Goal: Task Accomplishment & Management: Manage account settings

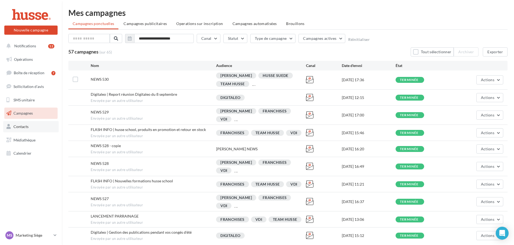
click at [31, 126] on link "Contacts" at bounding box center [30, 126] width 55 height 11
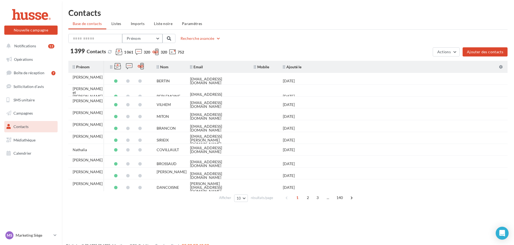
click at [158, 39] on button "Prénom" at bounding box center [142, 38] width 40 height 9
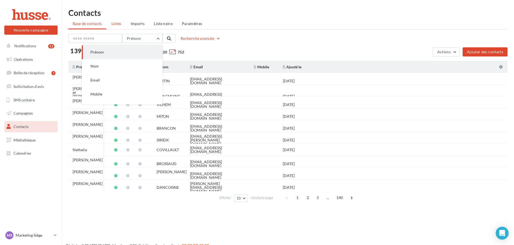
click at [125, 22] on li "Listes" at bounding box center [116, 24] width 19 height 10
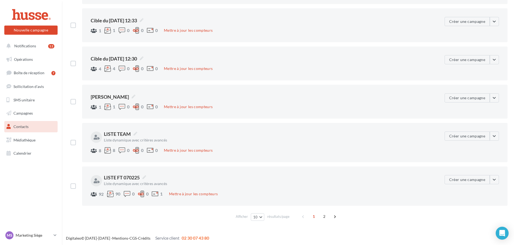
scroll to position [237, 0]
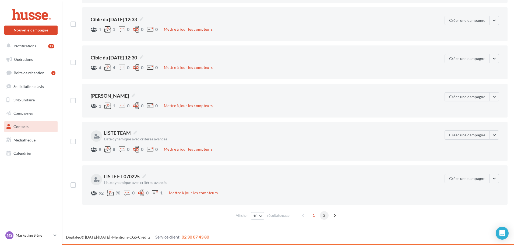
click at [322, 217] on span "2" at bounding box center [324, 215] width 9 height 9
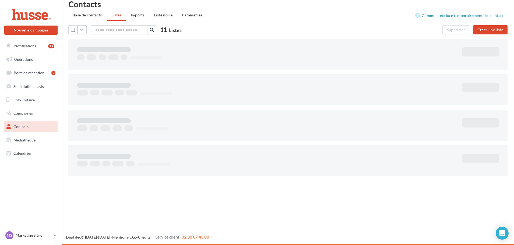
scroll to position [9, 0]
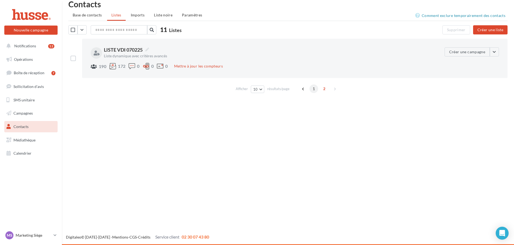
click at [312, 90] on span "1" at bounding box center [314, 89] width 9 height 9
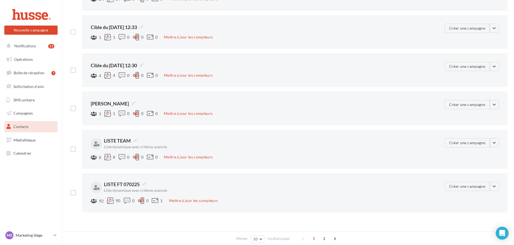
scroll to position [237, 0]
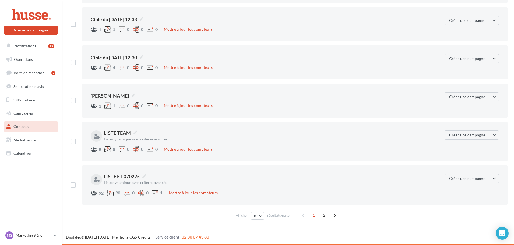
click at [265, 141] on div "Liste dynamique avec critères avancés" at bounding box center [213, 139] width 219 height 4
click at [96, 149] on div at bounding box center [94, 149] width 6 height 5
click at [138, 134] on label "LISTE TEAM" at bounding box center [121, 133] width 38 height 8
click at [0, 0] on textarea "**********" at bounding box center [0, 0] width 0 height 0
click at [244, 147] on div "8 8 0 0 0 Mettre à jour les compteurs" at bounding box center [266, 150] width 350 height 8
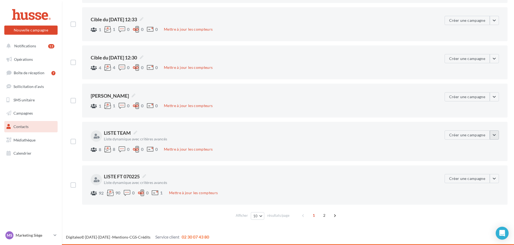
click at [496, 133] on button "button" at bounding box center [494, 135] width 9 height 9
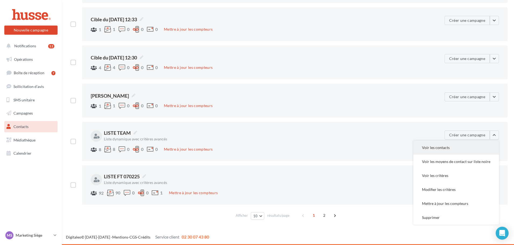
click at [442, 146] on button "Voir les contacts" at bounding box center [456, 148] width 86 height 14
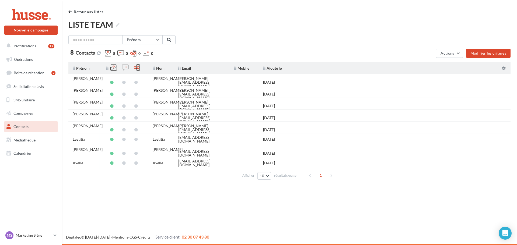
click at [333, 174] on div "1" at bounding box center [321, 175] width 31 height 9
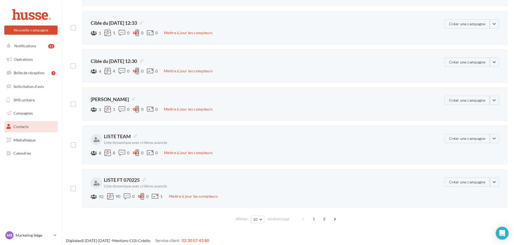
scroll to position [237, 0]
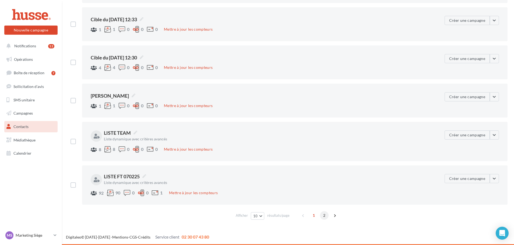
click at [325, 218] on span "2" at bounding box center [324, 215] width 9 height 9
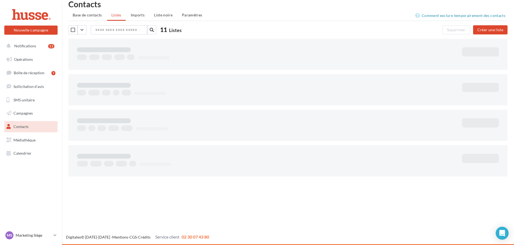
scroll to position [9, 0]
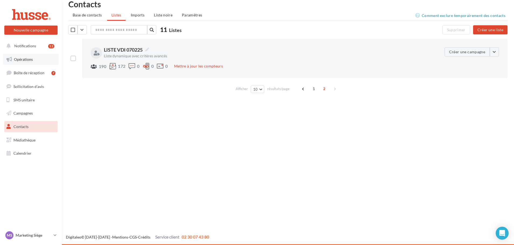
click at [15, 58] on span "Opérations" at bounding box center [23, 59] width 19 height 5
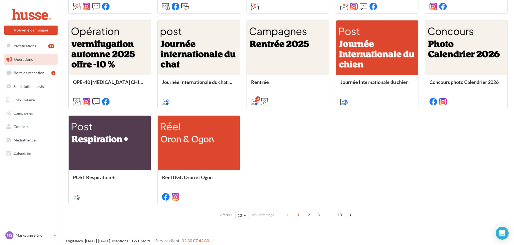
scroll to position [252, 0]
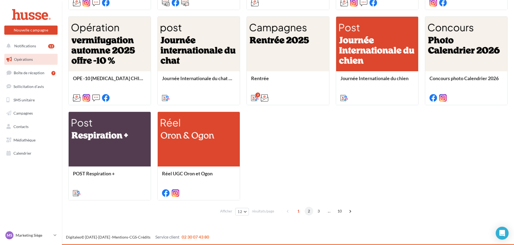
click at [309, 213] on span "2" at bounding box center [309, 211] width 9 height 9
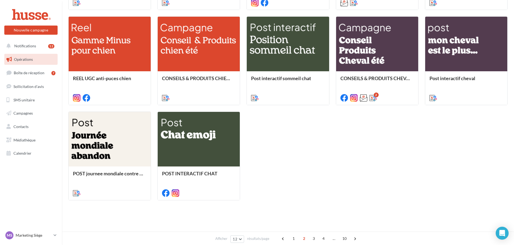
scroll to position [152, 0]
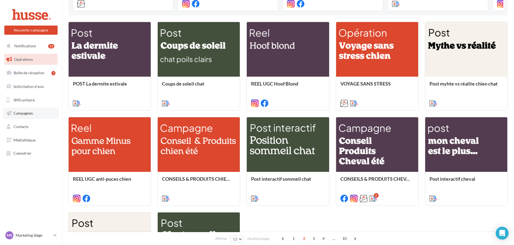
click at [27, 114] on span "Campagnes" at bounding box center [22, 113] width 19 height 5
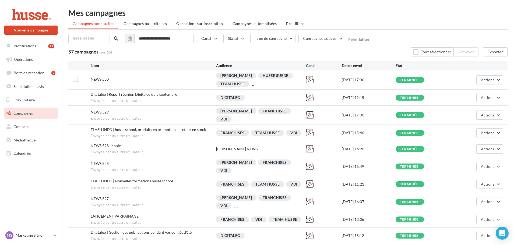
click at [273, 75] on div "HUSSE SUEDE" at bounding box center [275, 76] width 34 height 6
click at [491, 78] on span "Actions" at bounding box center [487, 80] width 13 height 5
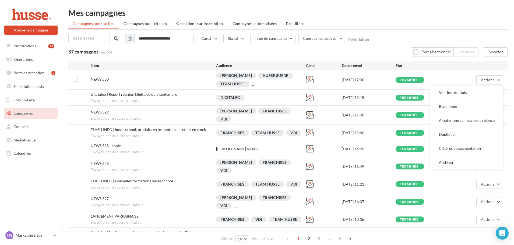
click at [248, 52] on div "57 campagnes (sur 65) Tout sélectionner Archiver Exporter" at bounding box center [287, 51] width 439 height 9
click at [265, 75] on div "HUSSE SUEDE" at bounding box center [275, 76] width 34 height 6
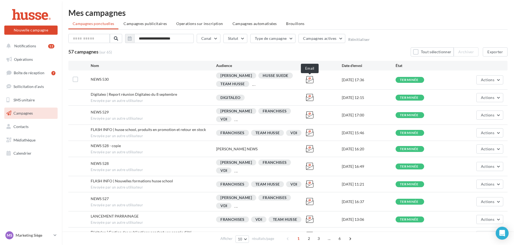
click at [310, 80] on icon at bounding box center [310, 80] width 8 height 8
click at [479, 83] on button "Actions" at bounding box center [489, 79] width 27 height 9
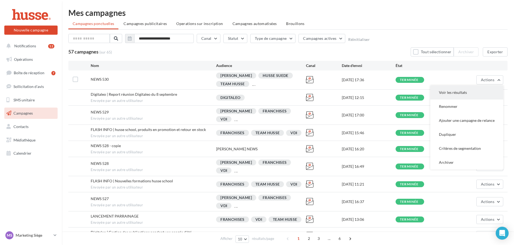
click at [465, 89] on button "Voir les résultats" at bounding box center [466, 93] width 73 height 14
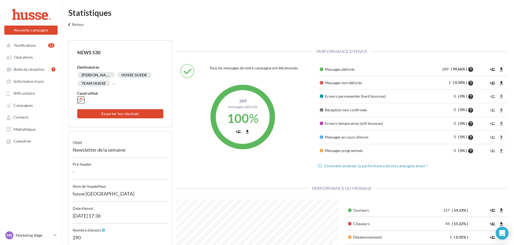
scroll to position [108, 170]
click at [131, 74] on div "HUSSE SUEDE" at bounding box center [134, 75] width 34 height 6
click at [114, 86] on div "..." at bounding box center [114, 82] width 3 height 5
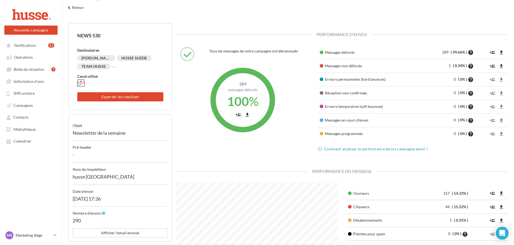
scroll to position [0, 0]
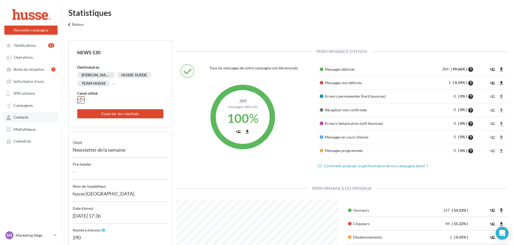
click at [23, 116] on span "Contacts" at bounding box center [20, 117] width 15 height 5
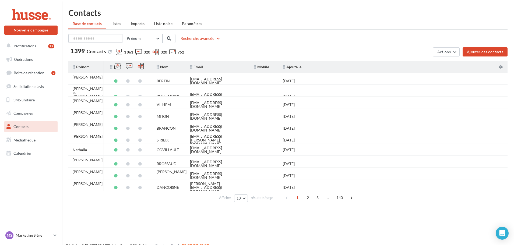
click at [100, 40] on input "text" at bounding box center [95, 38] width 54 height 9
click at [120, 24] on span "Listes" at bounding box center [116, 23] width 10 height 5
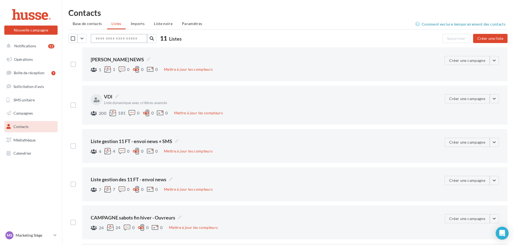
click at [113, 40] on input "text" at bounding box center [119, 38] width 57 height 9
click at [93, 27] on li "Base de contacts" at bounding box center [87, 24] width 38 height 10
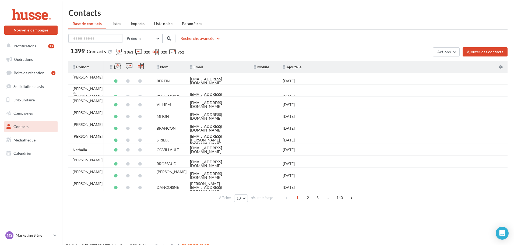
click at [109, 38] on input "text" at bounding box center [95, 38] width 54 height 9
type input "**********"
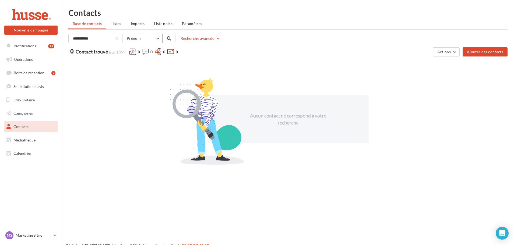
click at [152, 38] on button "Prénom" at bounding box center [142, 38] width 40 height 9
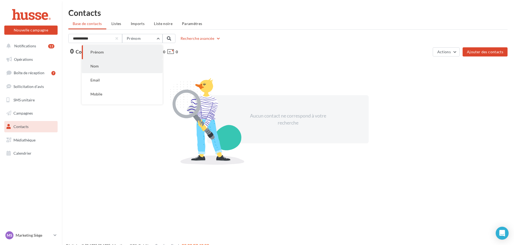
click at [123, 69] on button "Nom" at bounding box center [122, 66] width 81 height 14
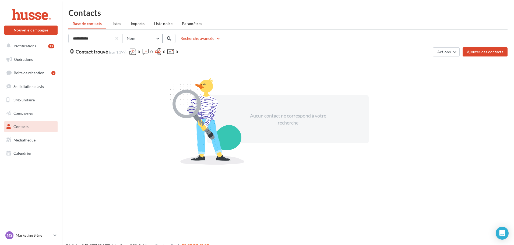
click at [133, 41] on button "Nom" at bounding box center [142, 38] width 40 height 9
click at [118, 24] on span "Listes" at bounding box center [116, 23] width 10 height 5
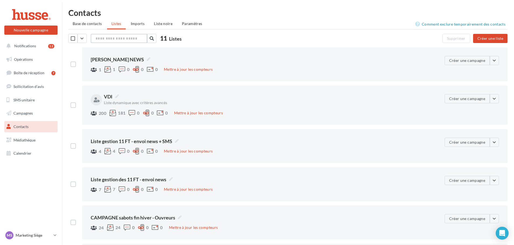
click at [109, 40] on input "text" at bounding box center [119, 38] width 57 height 9
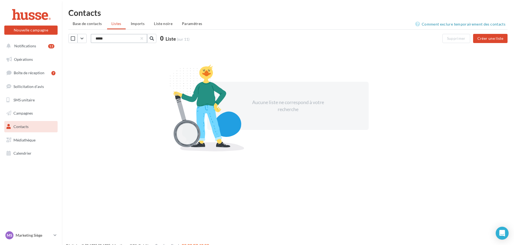
drag, startPoint x: 109, startPoint y: 40, endPoint x: 88, endPoint y: 40, distance: 21.3
click at [88, 40] on div "***** 0 Liste (sur 11)" at bounding box center [226, 39] width 317 height 10
type input "**********"
drag, startPoint x: 118, startPoint y: 41, endPoint x: 63, endPoint y: 40, distance: 55.2
click at [68, 40] on div "**********" at bounding box center [288, 87] width 452 height 156
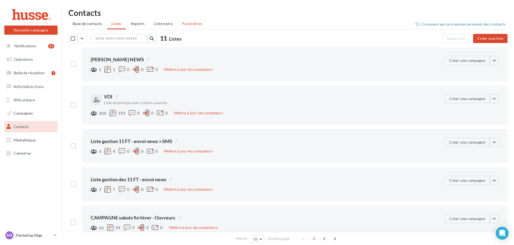
click at [198, 25] on span "Paramètres" at bounding box center [192, 23] width 20 height 5
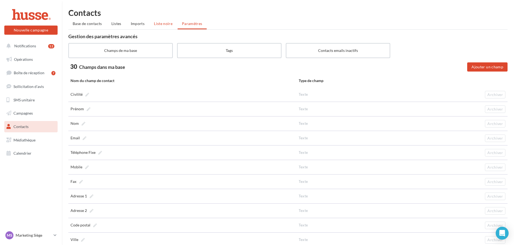
click at [169, 24] on span "Liste noire" at bounding box center [163, 23] width 19 height 5
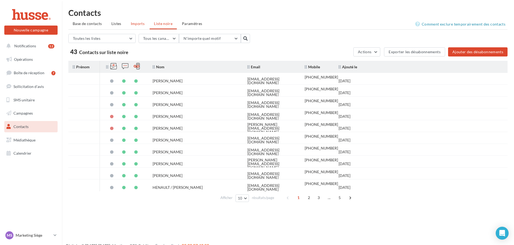
click at [142, 24] on span "Imports" at bounding box center [138, 23] width 14 height 5
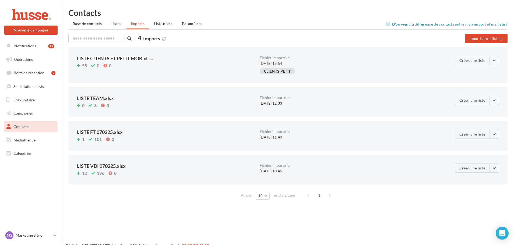
click at [112, 23] on span "Listes" at bounding box center [116, 23] width 10 height 5
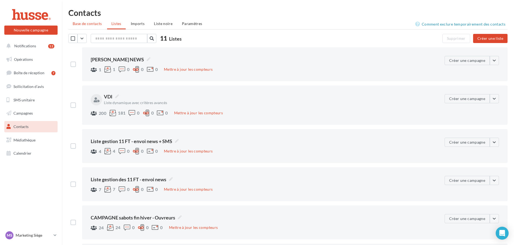
click at [85, 22] on span "Base de contacts" at bounding box center [87, 23] width 29 height 5
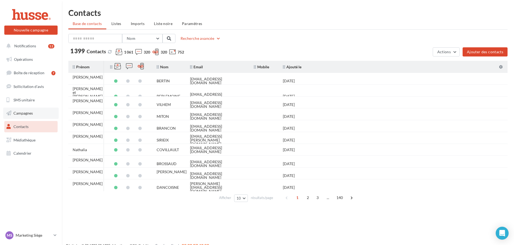
click at [34, 110] on link "Campagnes" at bounding box center [30, 113] width 55 height 11
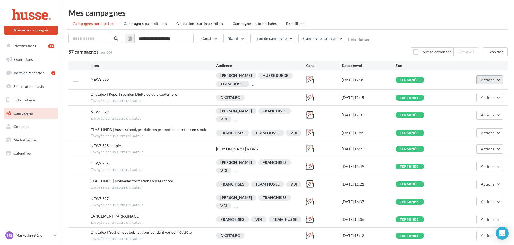
click at [500, 80] on button "Actions" at bounding box center [489, 79] width 27 height 9
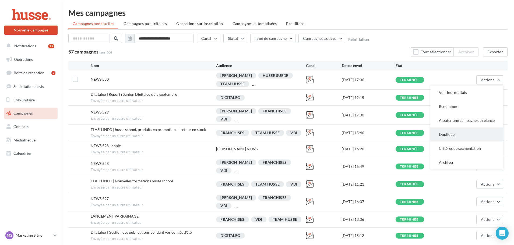
click at [450, 136] on button "Dupliquer" at bounding box center [466, 135] width 73 height 14
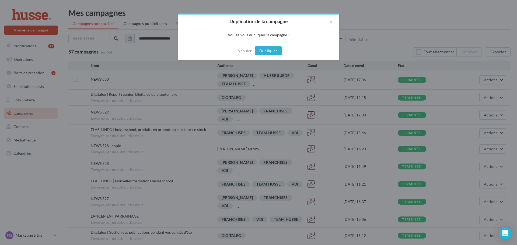
click at [264, 49] on button "Dupliquer" at bounding box center [268, 50] width 27 height 9
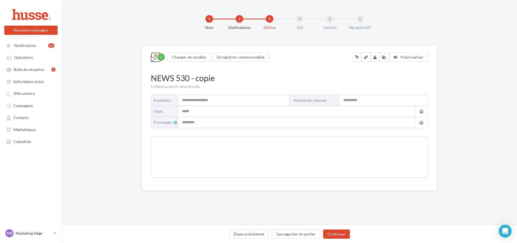
type input "**********"
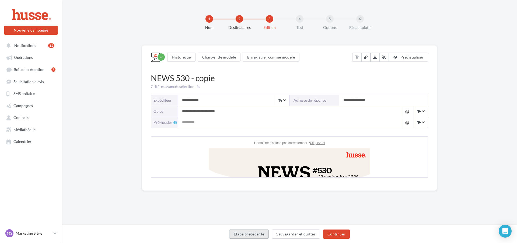
click at [247, 234] on button "Étape précédente" at bounding box center [249, 233] width 40 height 9
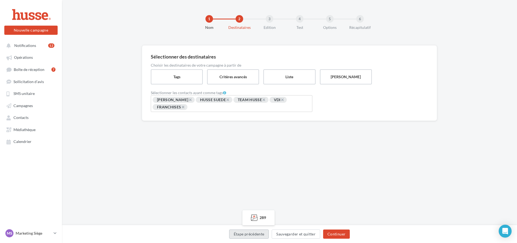
click at [247, 234] on button "Étape précédente" at bounding box center [249, 233] width 40 height 9
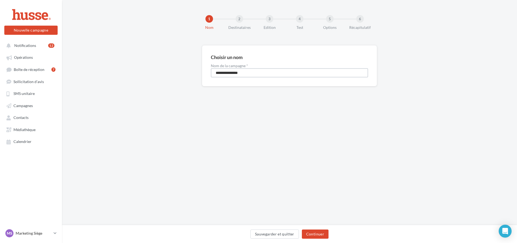
click at [233, 72] on input "**********" at bounding box center [289, 72] width 157 height 9
drag, startPoint x: 231, startPoint y: 72, endPoint x: 302, endPoint y: 73, distance: 70.5
click at [302, 73] on input "**********" at bounding box center [289, 72] width 157 height 9
type input "********"
click at [319, 235] on button "Continuer" at bounding box center [315, 233] width 27 height 9
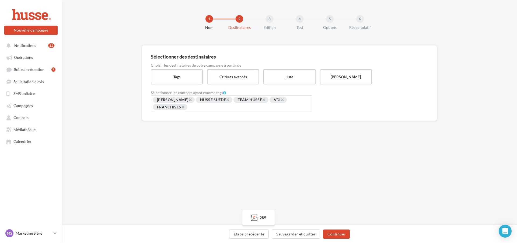
click at [215, 101] on span "HUSSE SUEDE" at bounding box center [213, 99] width 26 height 5
click at [347, 135] on div "Sélectionner des destinataires Choisir les destinataires de votre campagne à pa…" at bounding box center [289, 91] width 455 height 93
click at [185, 73] on label "Tags" at bounding box center [176, 76] width 53 height 15
click at [282, 77] on label "Liste" at bounding box center [289, 76] width 53 height 15
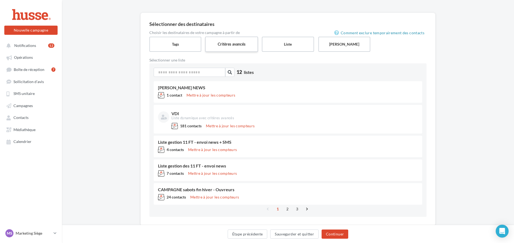
scroll to position [20, 0]
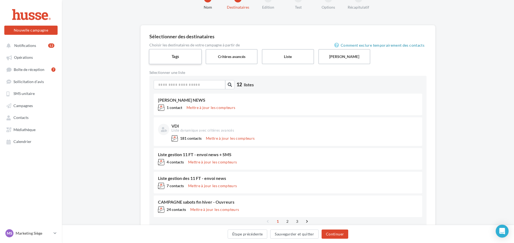
click at [193, 54] on label "Tags" at bounding box center [175, 56] width 53 height 15
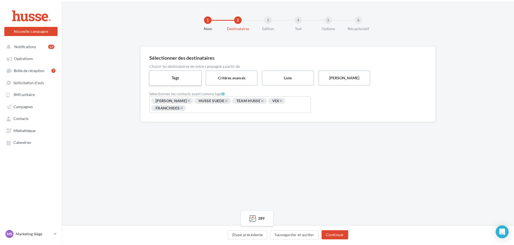
scroll to position [0, 0]
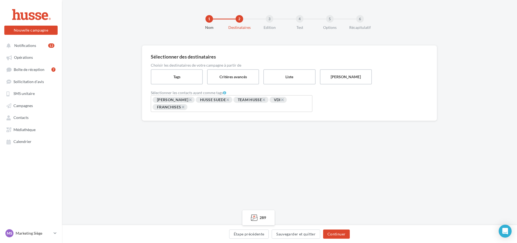
click at [205, 100] on span "HUSSE SUEDE" at bounding box center [213, 99] width 26 height 5
click at [250, 180] on div "1 Nom 2 Destinataires 3 Edition 4 Test 5 Options 6 Récapitulatif Sélectionner d…" at bounding box center [289, 112] width 455 height 225
click at [304, 234] on button "Sauvegarder et quitter" at bounding box center [296, 233] width 48 height 9
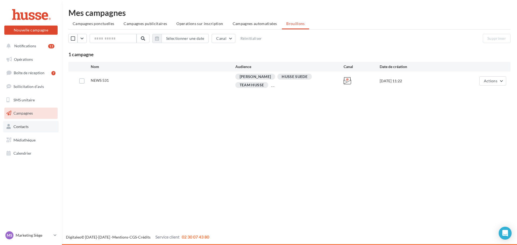
click at [23, 131] on link "Contacts" at bounding box center [30, 126] width 55 height 11
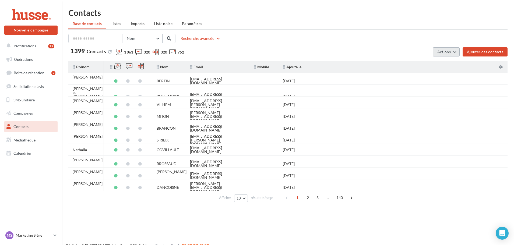
click at [458, 53] on button "Actions" at bounding box center [446, 51] width 27 height 9
click at [385, 37] on div "Nom Prénom Nom Email Mobile Téléphone Fixe Recherche avancée" at bounding box center [287, 38] width 439 height 9
click at [201, 38] on button "Recherche avancée" at bounding box center [200, 38] width 44 height 6
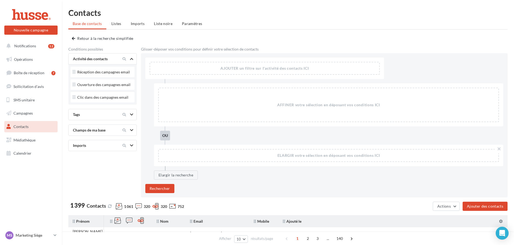
click at [116, 118] on div "Tags" at bounding box center [105, 114] width 68 height 6
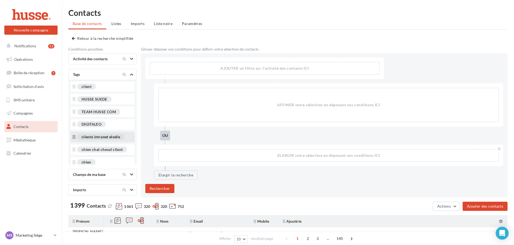
scroll to position [26, 0]
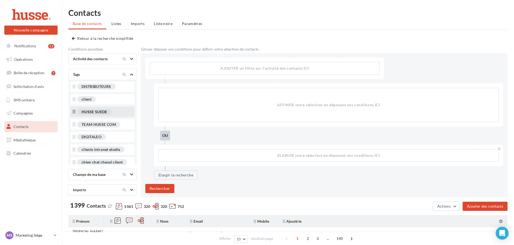
click at [98, 114] on div "HUSSE SUEDE" at bounding box center [94, 112] width 34 height 6
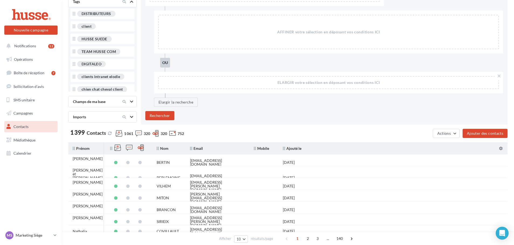
scroll to position [0, 0]
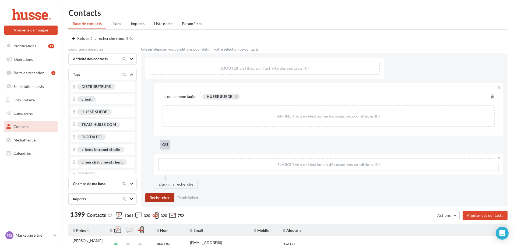
click at [165, 197] on button "Rechercher" at bounding box center [159, 197] width 29 height 9
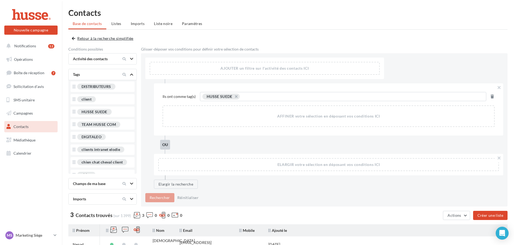
click at [78, 39] on button "Retour à la recherche simplifiée" at bounding box center [104, 38] width 64 height 6
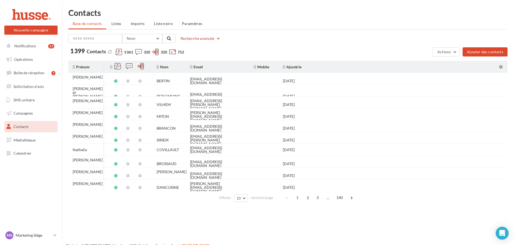
click at [218, 40] on button "Recherche avancée" at bounding box center [200, 38] width 44 height 6
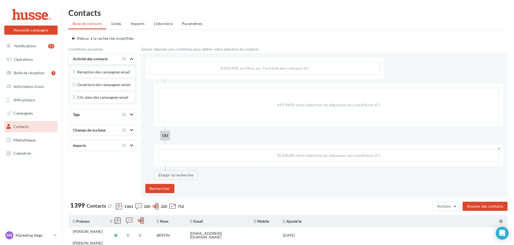
click at [92, 117] on div "Tags" at bounding box center [93, 114] width 45 height 5
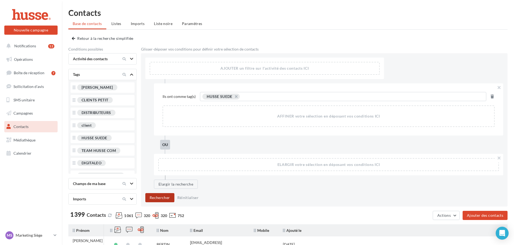
click at [159, 200] on button "Rechercher" at bounding box center [159, 197] width 29 height 9
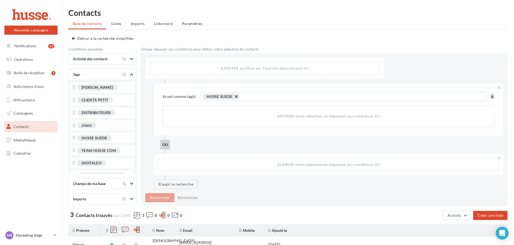
click at [233, 98] on button "button" at bounding box center [233, 98] width 0 height 0
click at [131, 75] on icon at bounding box center [131, 74] width 3 height 3
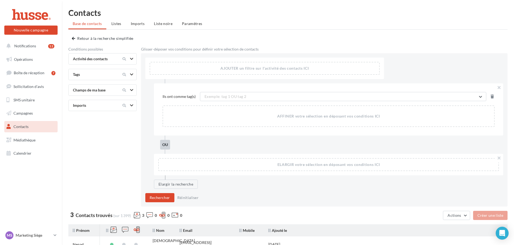
click at [131, 75] on icon at bounding box center [131, 74] width 3 height 3
